Goal: Information Seeking & Learning: Learn about a topic

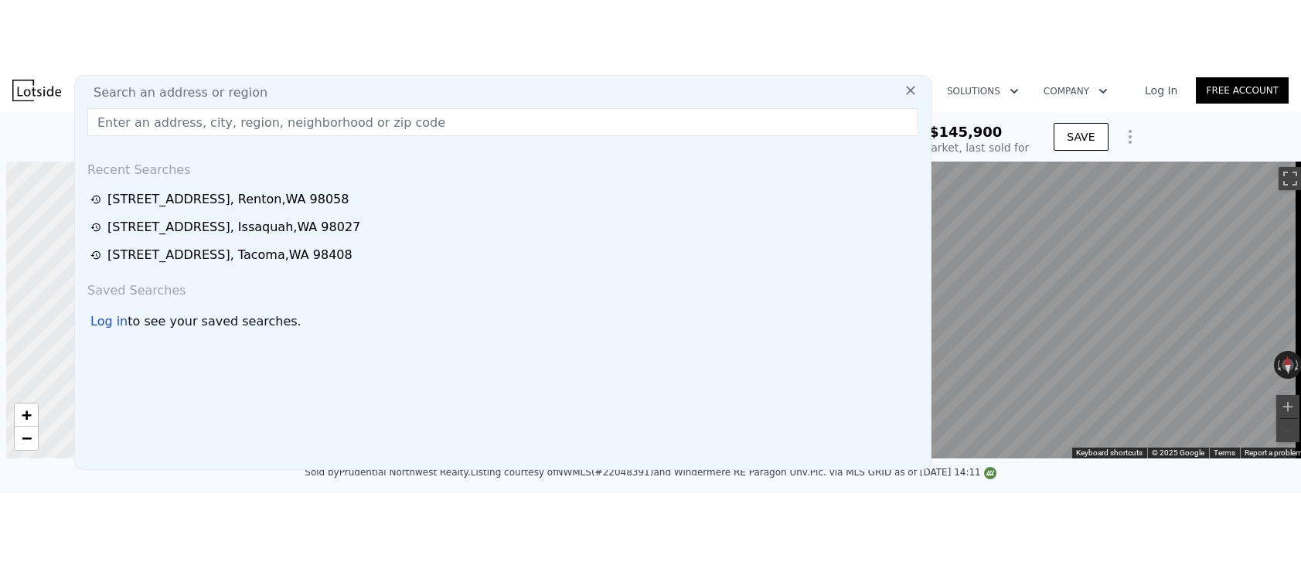
scroll to position [0, 6]
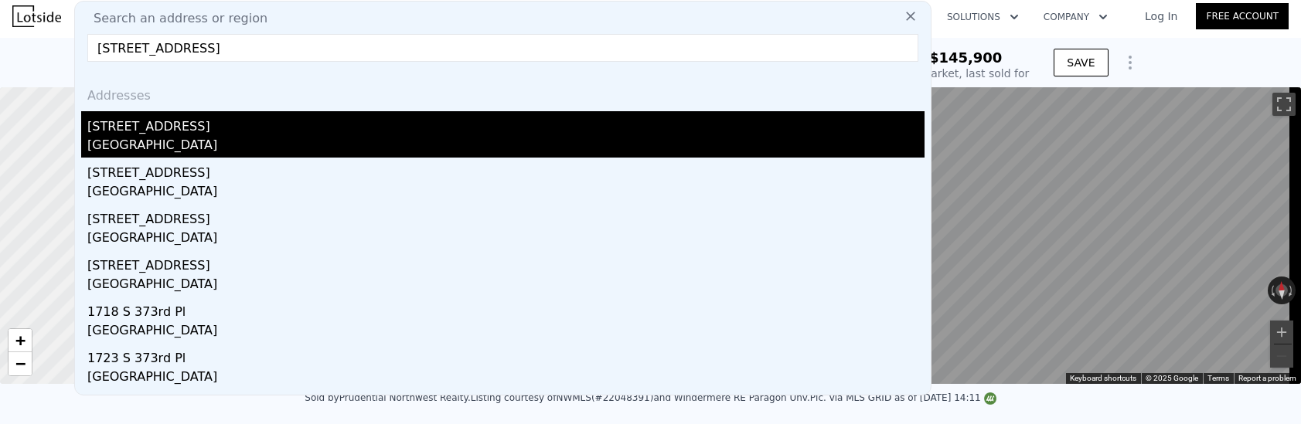
type input "[STREET_ADDRESS]"
click at [237, 144] on div "[GEOGRAPHIC_DATA]" at bounding box center [505, 147] width 837 height 22
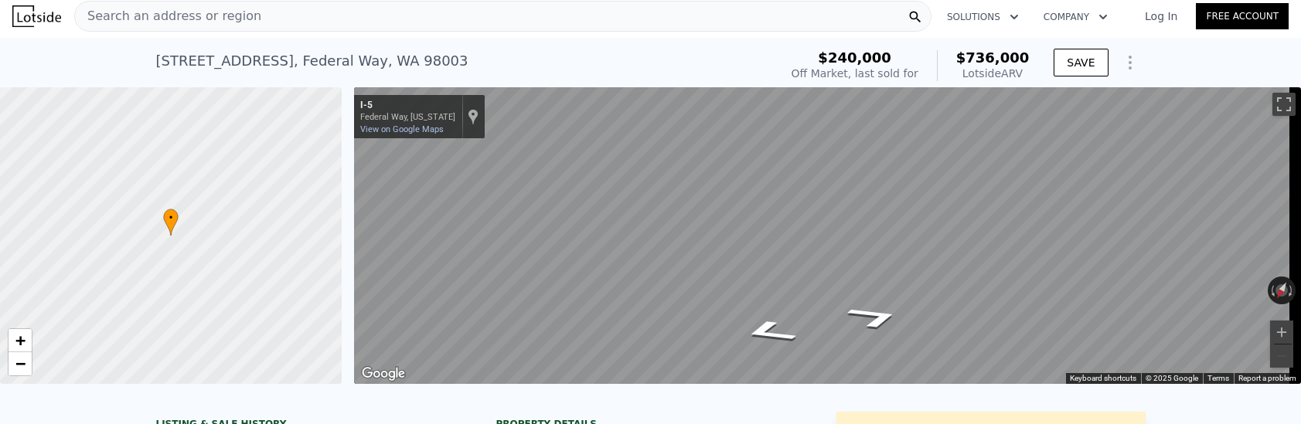
click at [199, 22] on span "Search an address or region" at bounding box center [168, 16] width 186 height 19
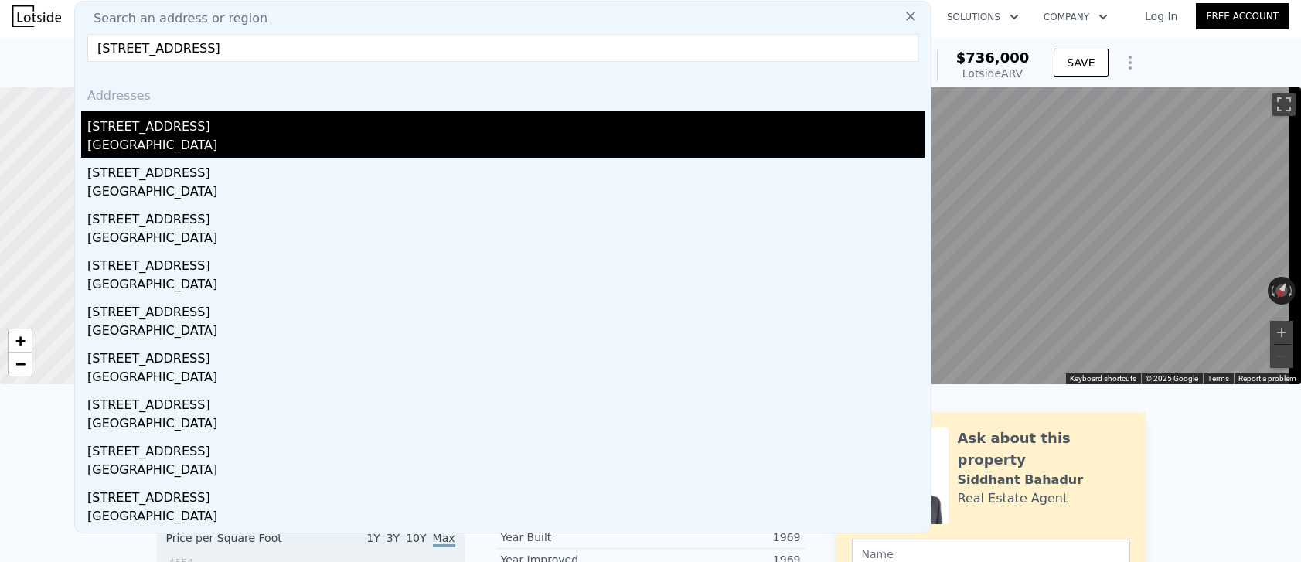
type input "[STREET_ADDRESS]"
click at [230, 135] on div "[STREET_ADDRESS]" at bounding box center [505, 123] width 837 height 25
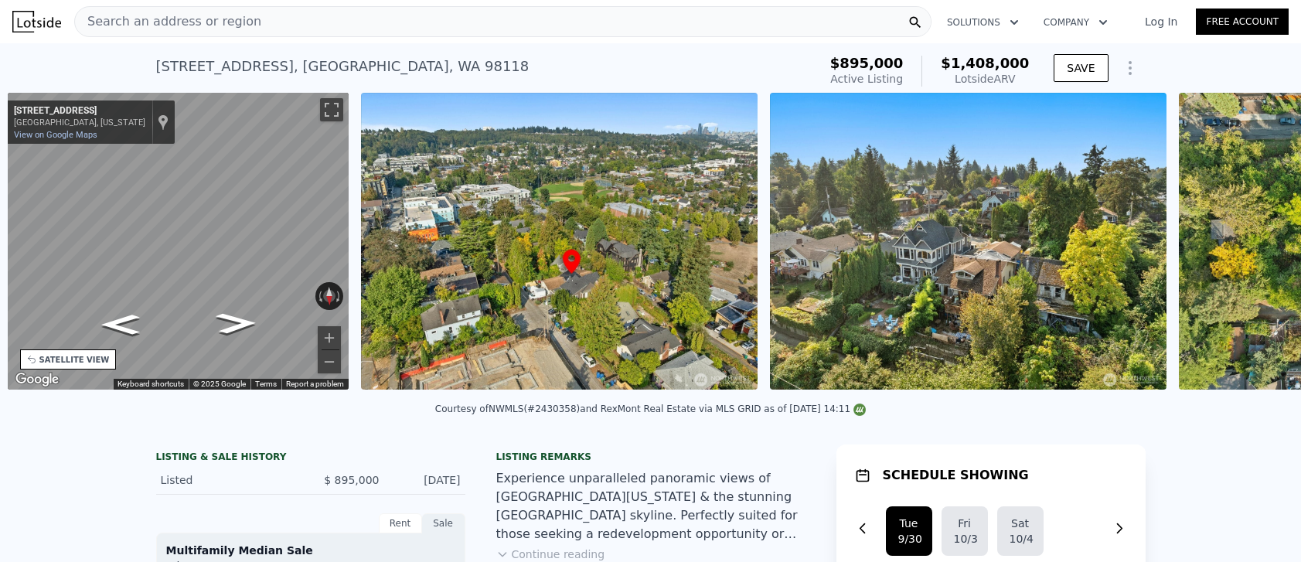
scroll to position [0, 360]
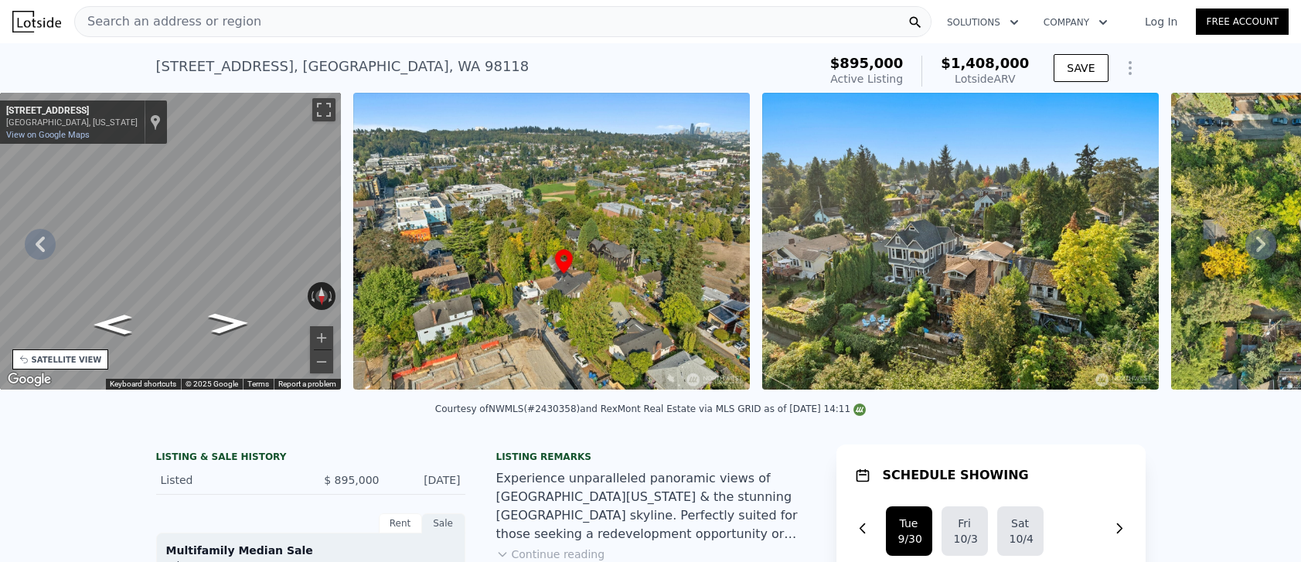
click at [747, 28] on div "Search an address or region" at bounding box center [503, 21] width 858 height 31
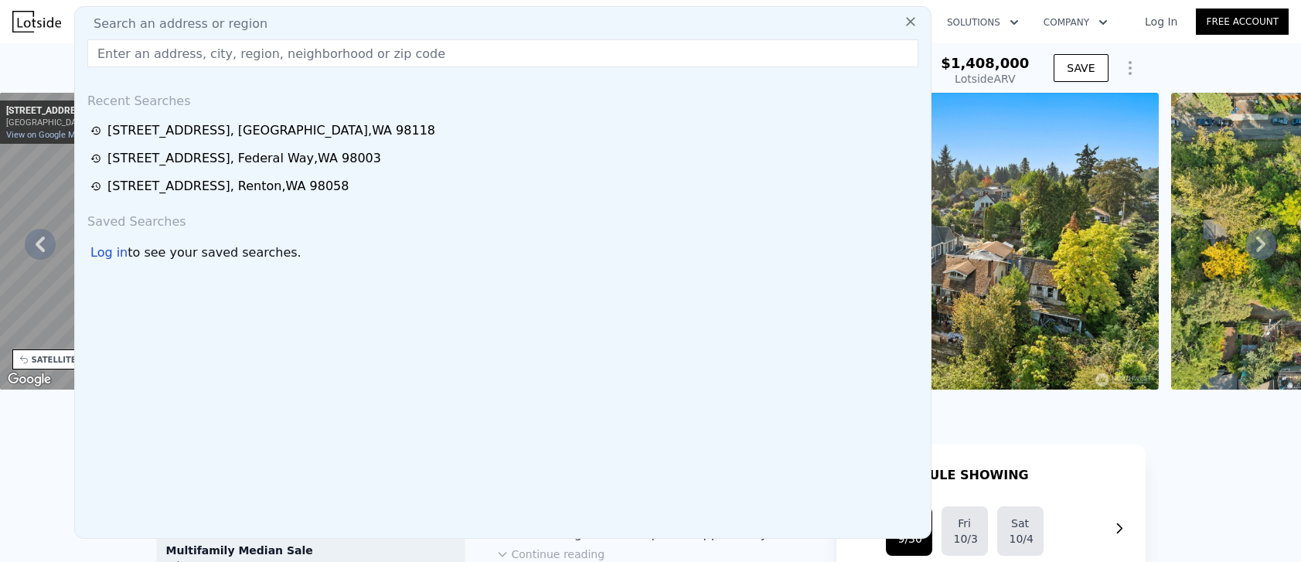
click at [746, 25] on div "Search an address or region" at bounding box center [503, 24] width 844 height 19
click at [707, 52] on input "text" at bounding box center [502, 53] width 831 height 28
paste input "[STREET_ADDRESS]"
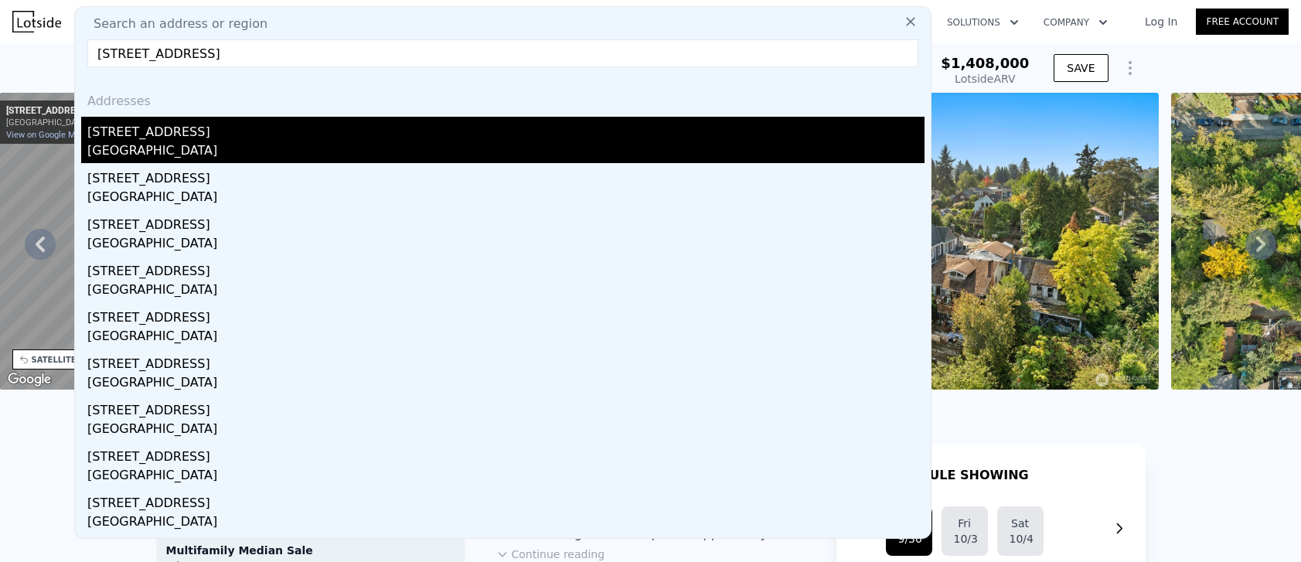
type input "[STREET_ADDRESS]"
click at [312, 144] on div "[GEOGRAPHIC_DATA]" at bounding box center [505, 152] width 837 height 22
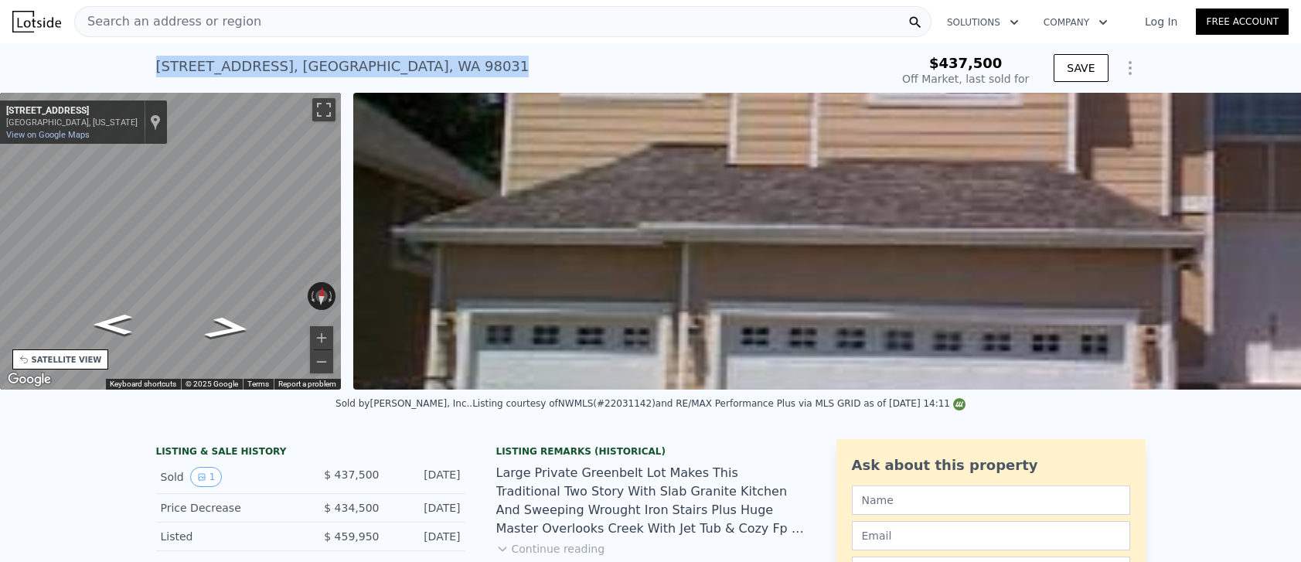
drag, startPoint x: 432, startPoint y: 65, endPoint x: 153, endPoint y: 64, distance: 279.1
click at [156, 64] on div "[STREET_ADDRESS] Sold [DATE] for $437,500" at bounding box center [520, 70] width 728 height 43
copy div "[STREET_ADDRESS]"
type input "$ 942,000"
type input "$ 405,852"
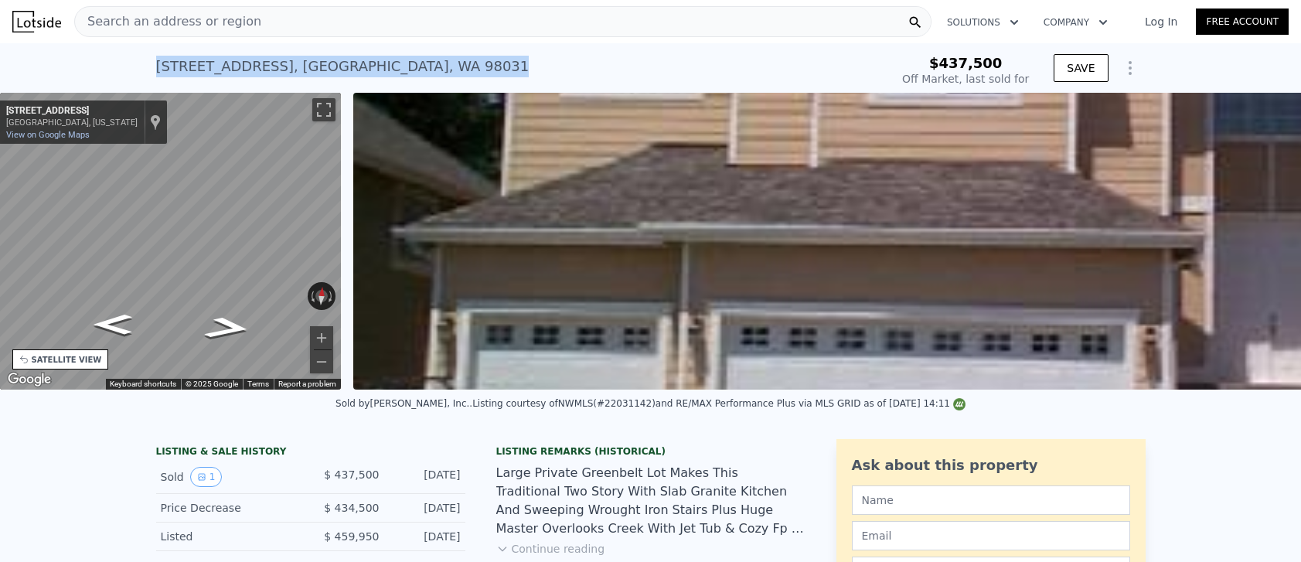
click at [141, 23] on span "Search an address or region" at bounding box center [168, 21] width 186 height 19
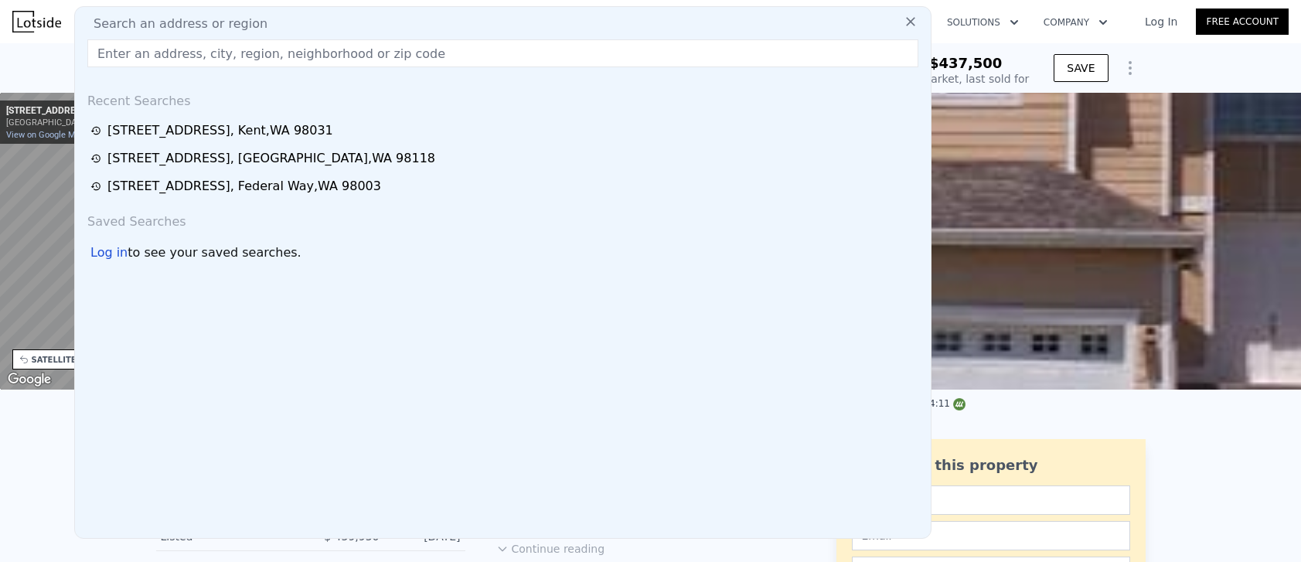
click at [116, 51] on input "text" at bounding box center [502, 53] width 831 height 28
paste input "[STREET_ADDRESS]"
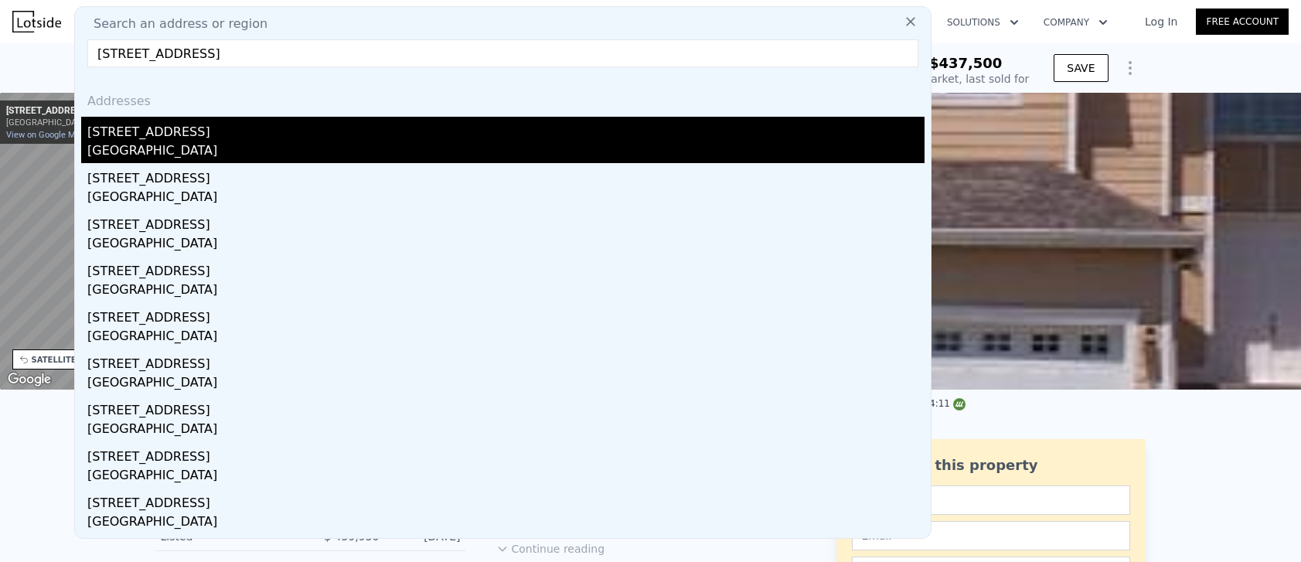
type input "[STREET_ADDRESS]"
click at [231, 139] on div "[STREET_ADDRESS]" at bounding box center [505, 129] width 837 height 25
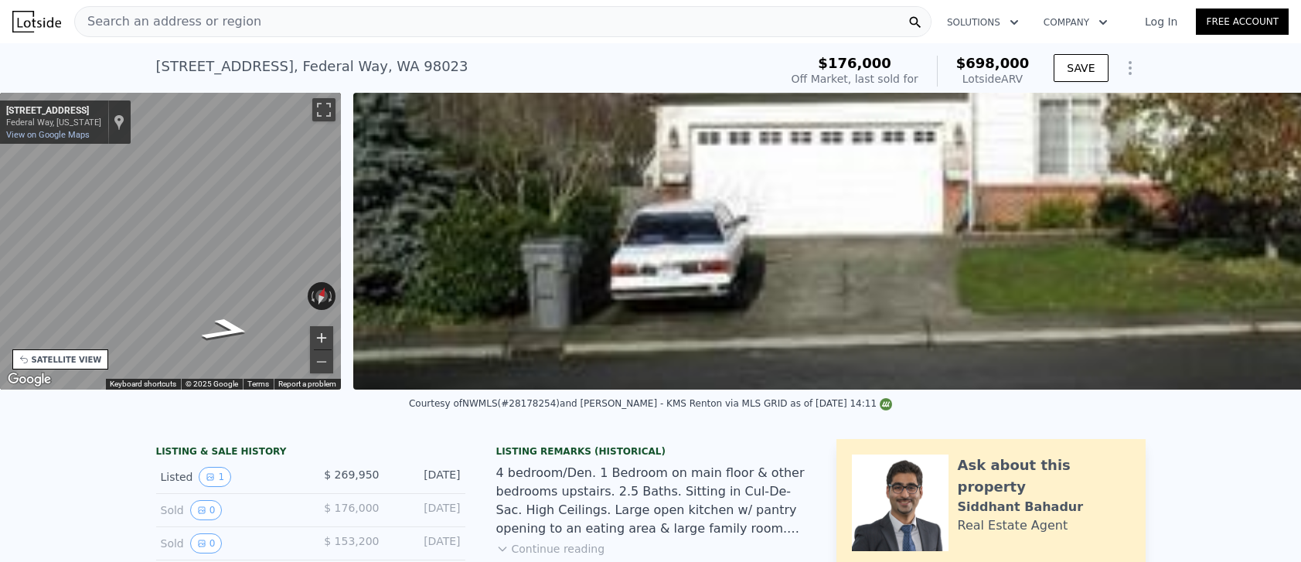
click at [322, 331] on button "Zoom in" at bounding box center [321, 337] width 23 height 23
click at [323, 331] on button "Zoom in" at bounding box center [321, 337] width 23 height 23
click at [325, 363] on button "Zoom out" at bounding box center [321, 361] width 23 height 23
